Goal: Information Seeking & Learning: Learn about a topic

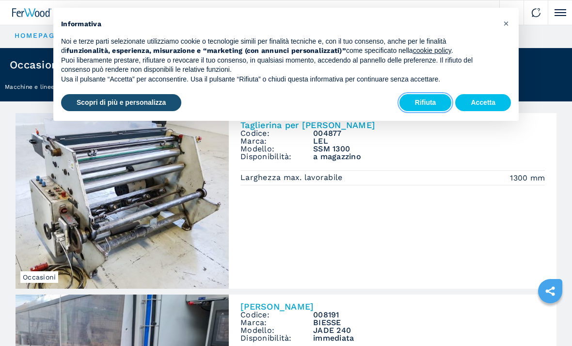
click at [422, 102] on button "Rifiuta" at bounding box center [426, 102] width 52 height 17
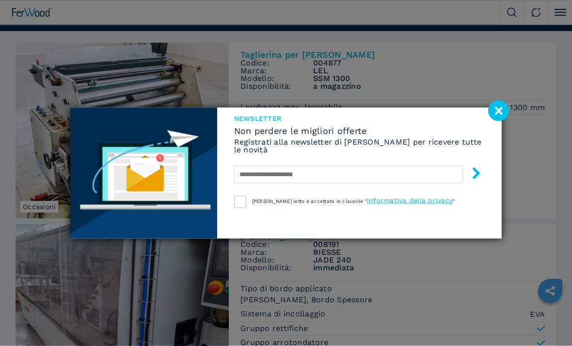
scroll to position [51, 0]
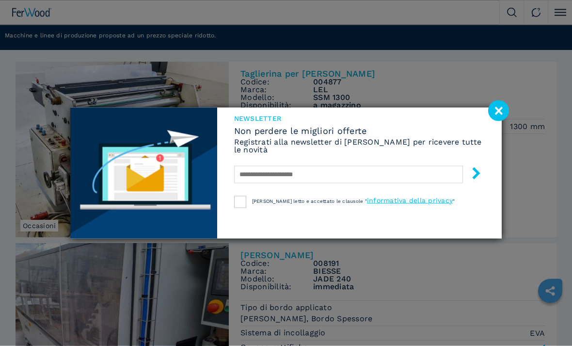
click at [499, 108] on image at bounding box center [499, 110] width 21 height 21
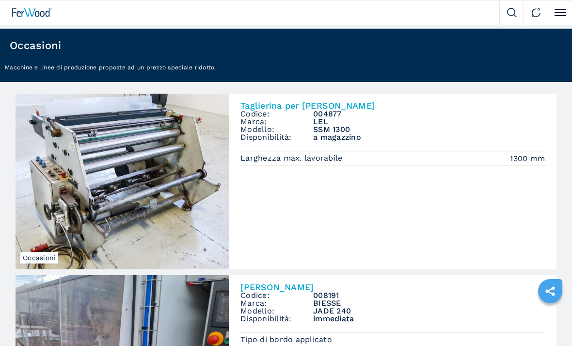
scroll to position [0, 0]
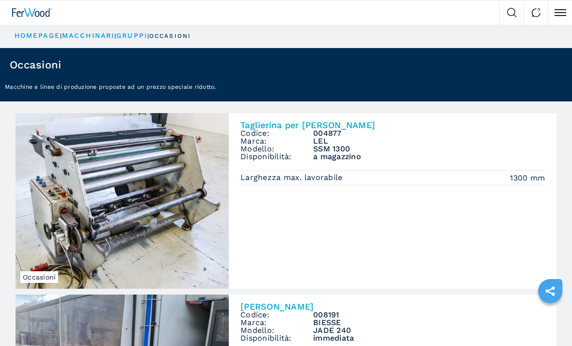
click at [560, 17] on button "Click to toggle menu" at bounding box center [560, 12] width 24 height 24
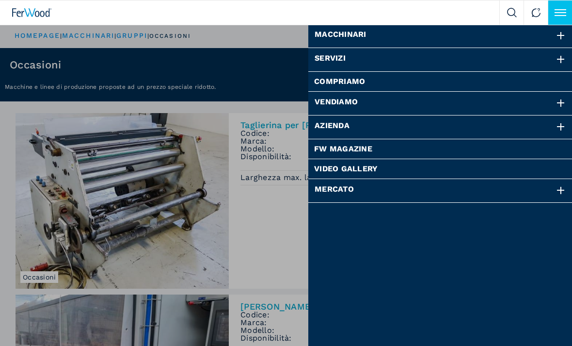
click at [88, 38] on div "Macchinari Bordatrici Squadratrici Centro di lavoro cnc Foratrici - inseritrici…" at bounding box center [286, 173] width 572 height 346
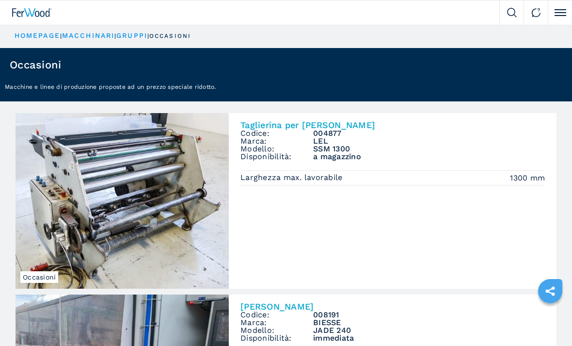
click at [83, 37] on link "macchinari" at bounding box center [88, 36] width 52 height 8
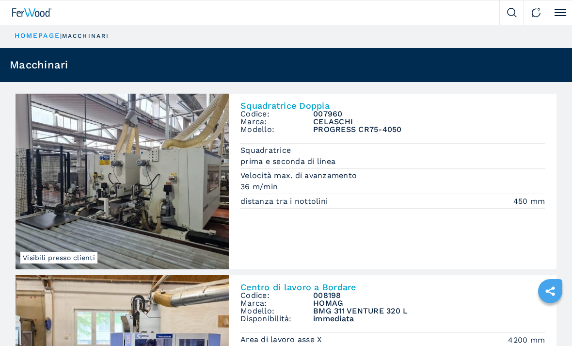
click at [560, 14] on button "Click to toggle menu" at bounding box center [560, 12] width 24 height 24
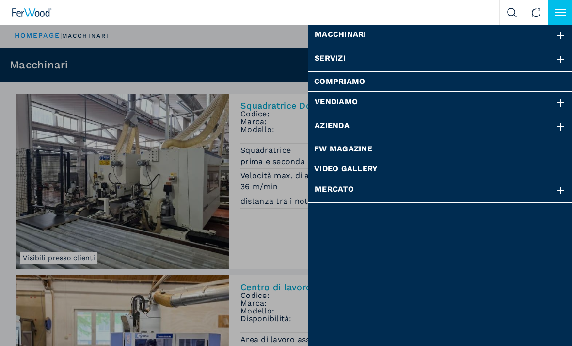
click at [562, 39] on div at bounding box center [561, 36] width 11 height 11
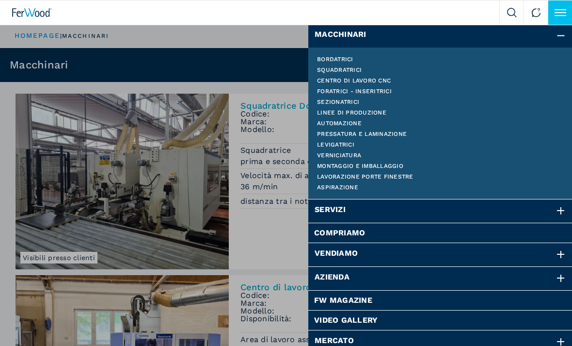
click at [348, 104] on link "Sezionatrici" at bounding box center [440, 102] width 247 height 6
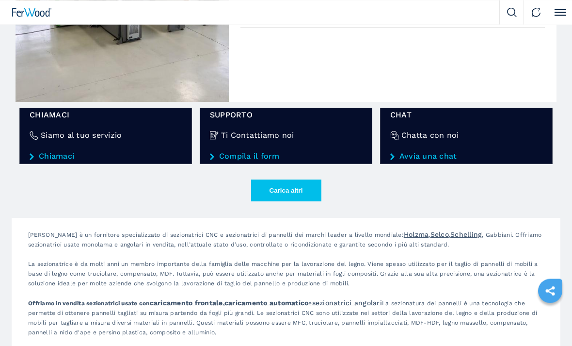
scroll to position [1506, 0]
click at [289, 192] on button "Carica altri" at bounding box center [286, 191] width 70 height 22
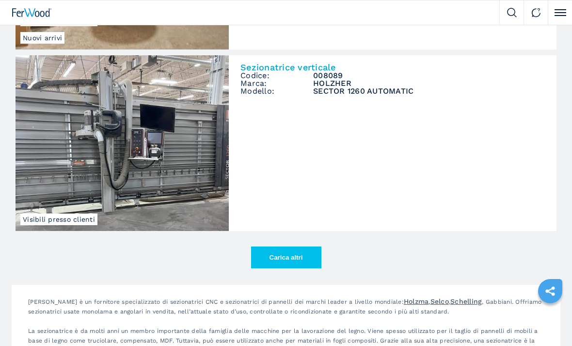
scroll to position [2890, 0]
click at [281, 265] on button "Carica altri" at bounding box center [286, 258] width 70 height 22
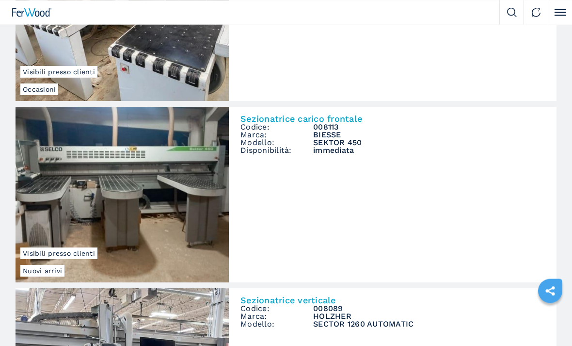
scroll to position [2622, 0]
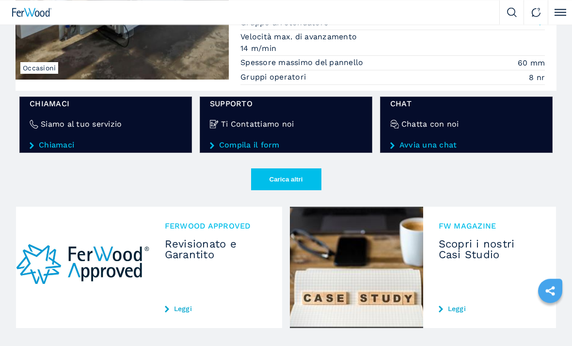
scroll to position [1430, 0]
